Goal: Information Seeking & Learning: Learn about a topic

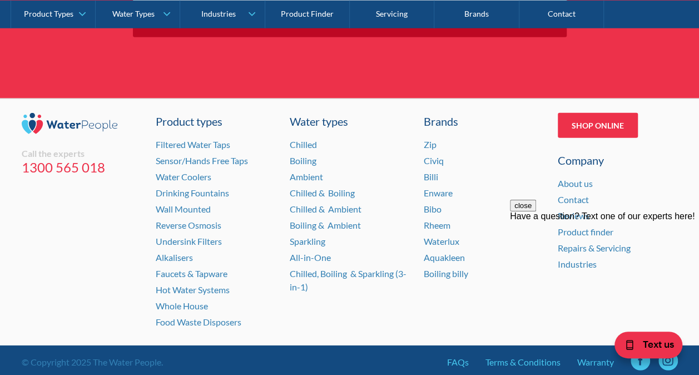
scroll to position [3563, 0]
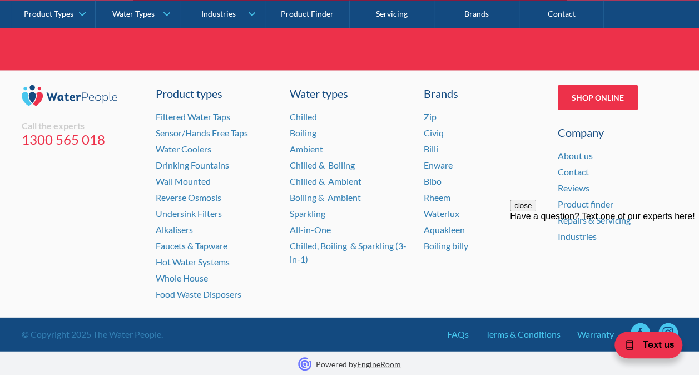
click at [577, 219] on div "close Have a question? Text one of our experts here!" at bounding box center [604, 266] width 189 height 133
click at [536, 211] on button "close" at bounding box center [523, 206] width 26 height 12
click at [585, 218] on link "Repairs & Servicing" at bounding box center [594, 220] width 73 height 11
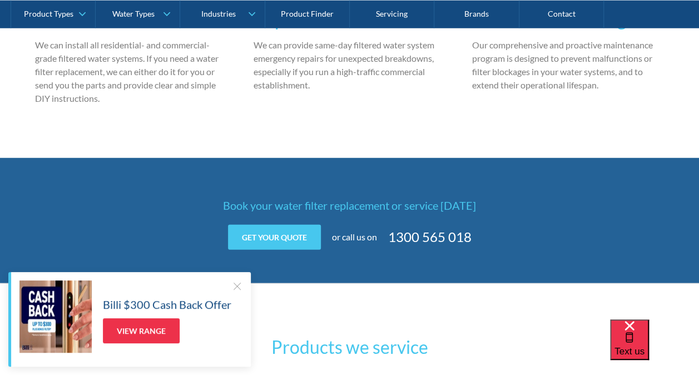
scroll to position [1450, 0]
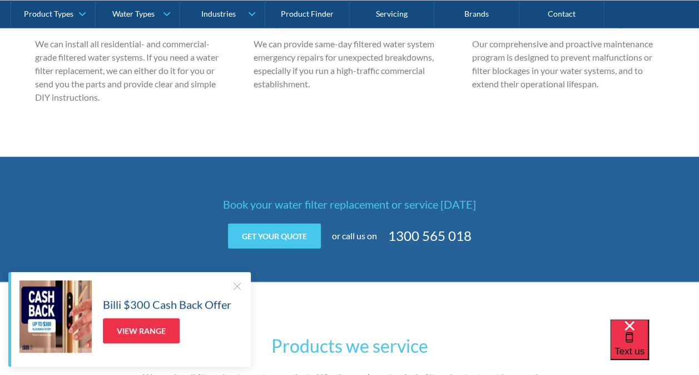
click at [236, 285] on div at bounding box center [236, 285] width 11 height 11
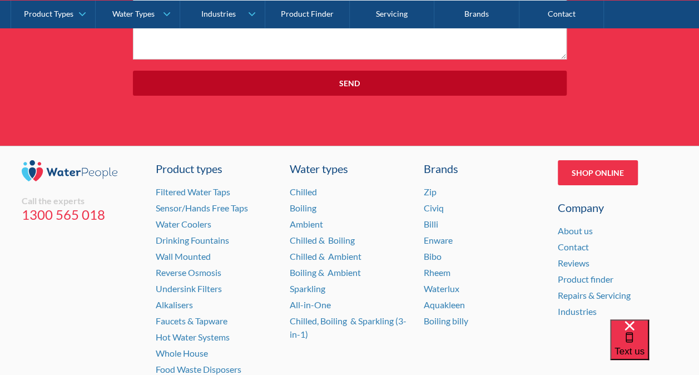
scroll to position [4127, 0]
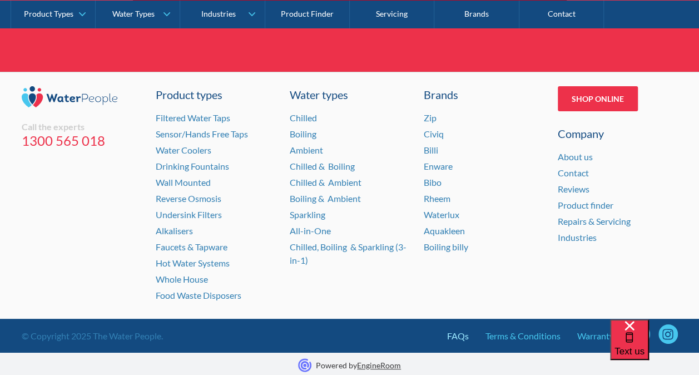
click at [458, 330] on link "FAQs" at bounding box center [458, 335] width 22 height 13
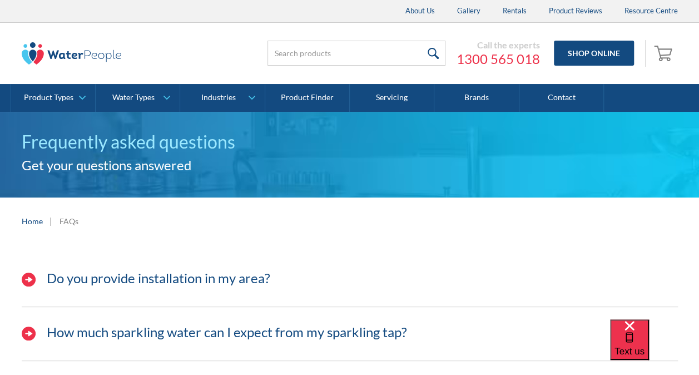
click at [28, 280] on img at bounding box center [29, 280] width 14 height 14
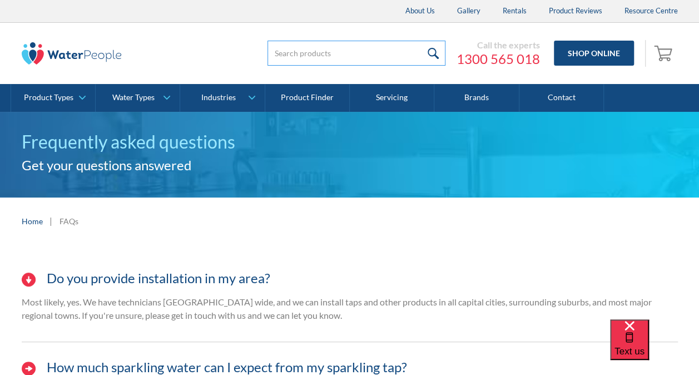
click at [317, 44] on input "search" at bounding box center [357, 53] width 178 height 25
type input "western australia"
click at [422, 41] on input "submit" at bounding box center [434, 53] width 24 height 25
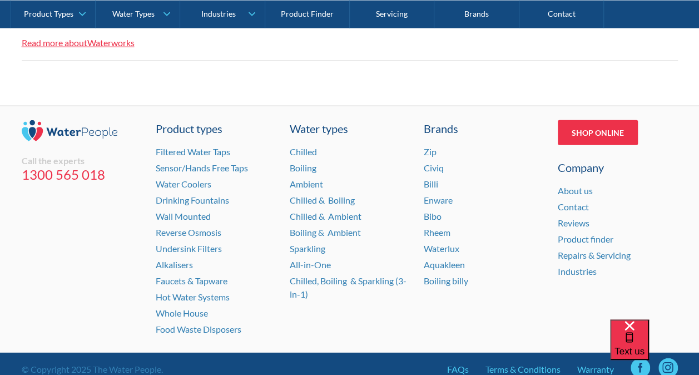
scroll to position [1341, 0]
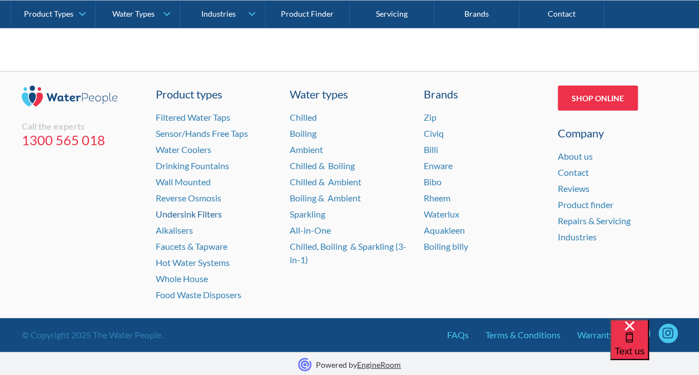
click at [208, 209] on link "Undersink Filters" at bounding box center [189, 214] width 66 height 11
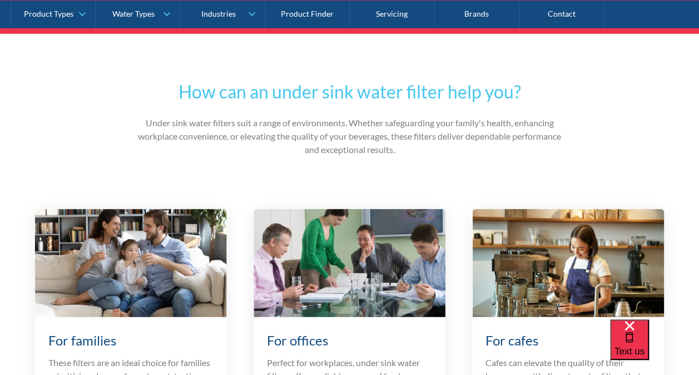
scroll to position [3561, 0]
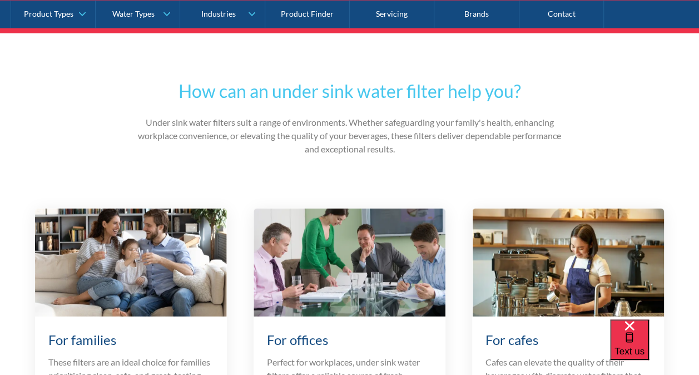
click at [538, 214] on img at bounding box center [568, 263] width 192 height 108
